Goal: Navigation & Orientation: Find specific page/section

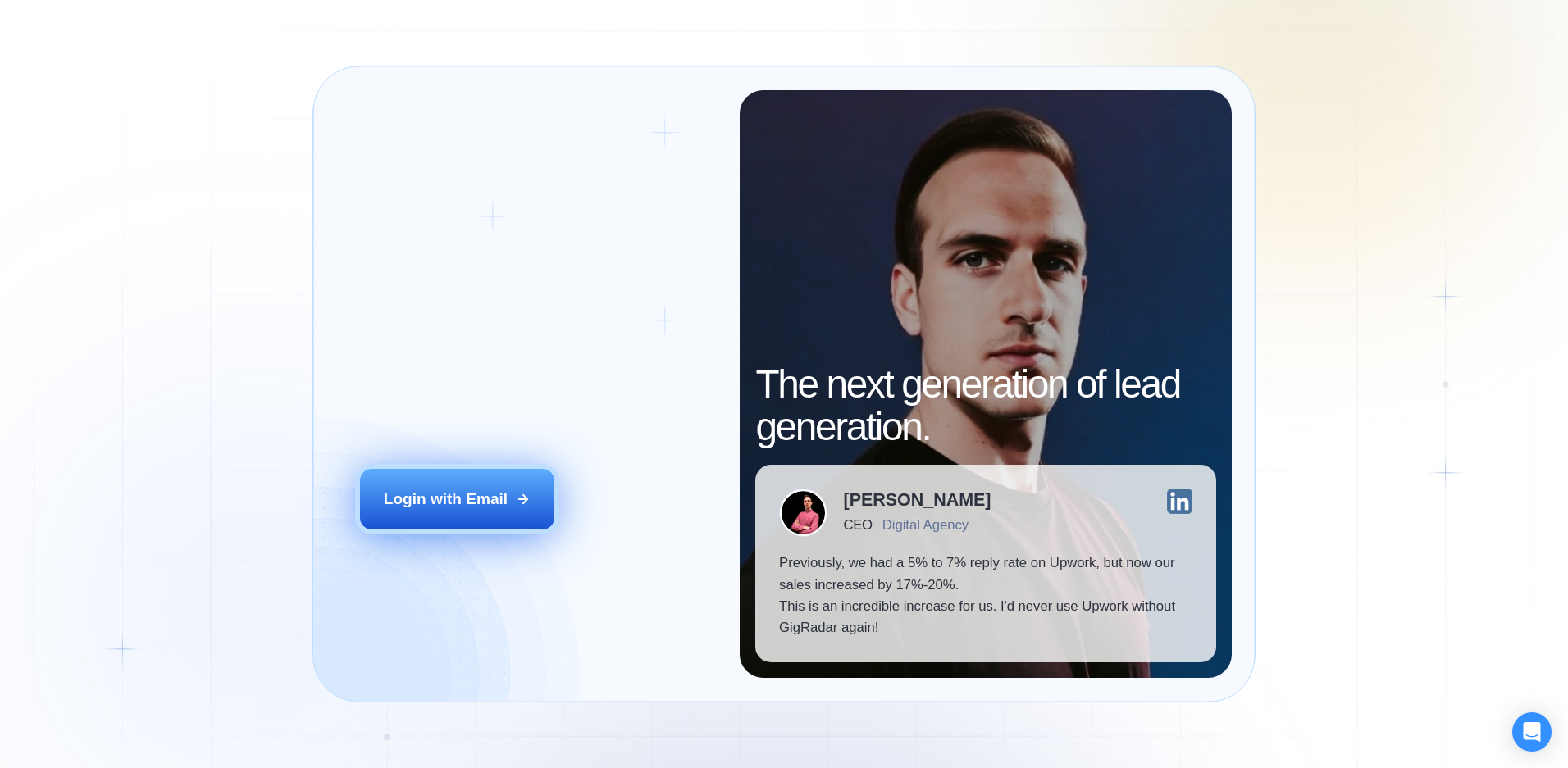
click at [480, 487] on button "Login with Email" at bounding box center [457, 499] width 194 height 61
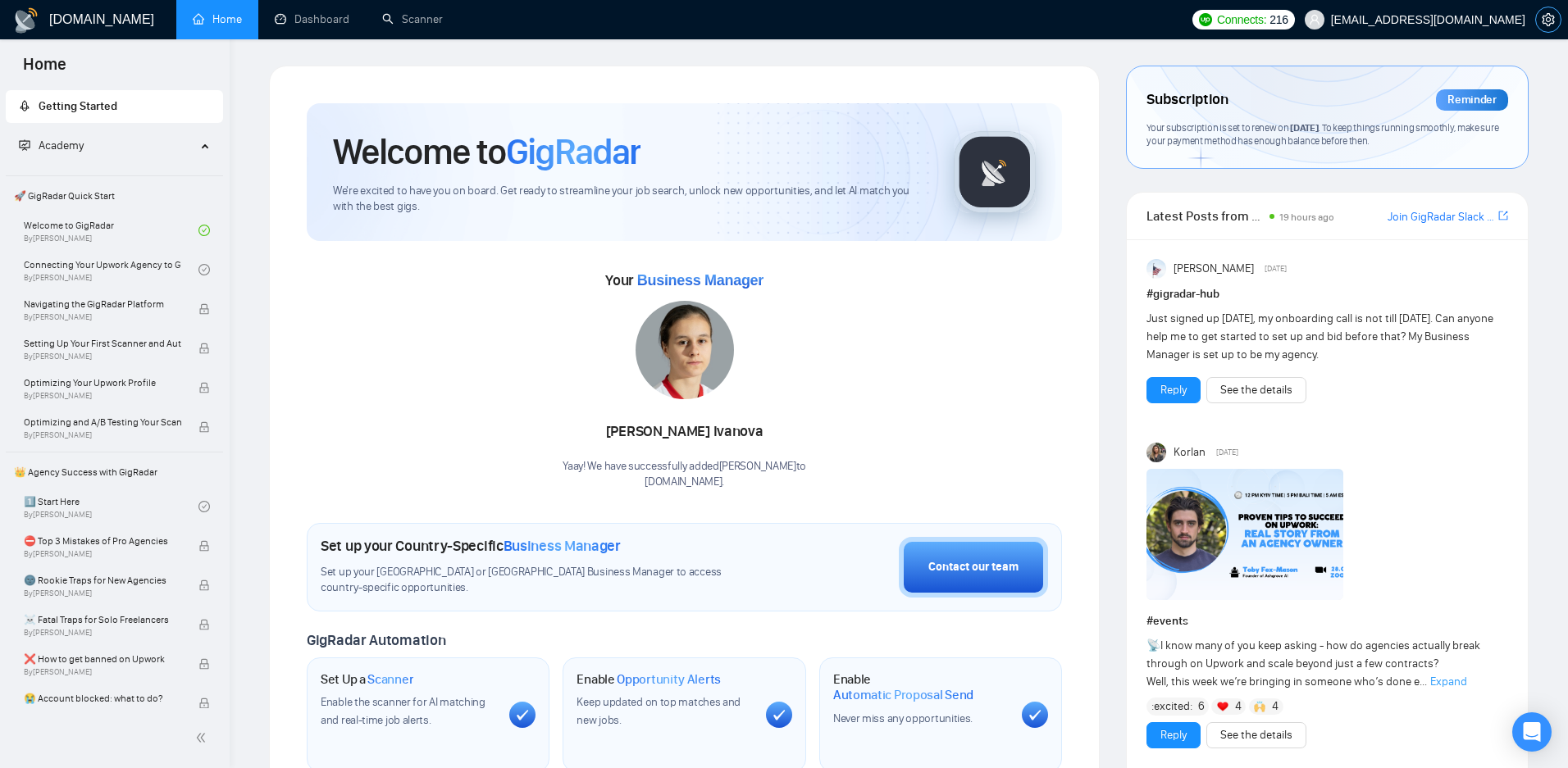
click at [1543, 20] on icon "setting" at bounding box center [1548, 19] width 13 height 13
